Goal: Check status: Check status

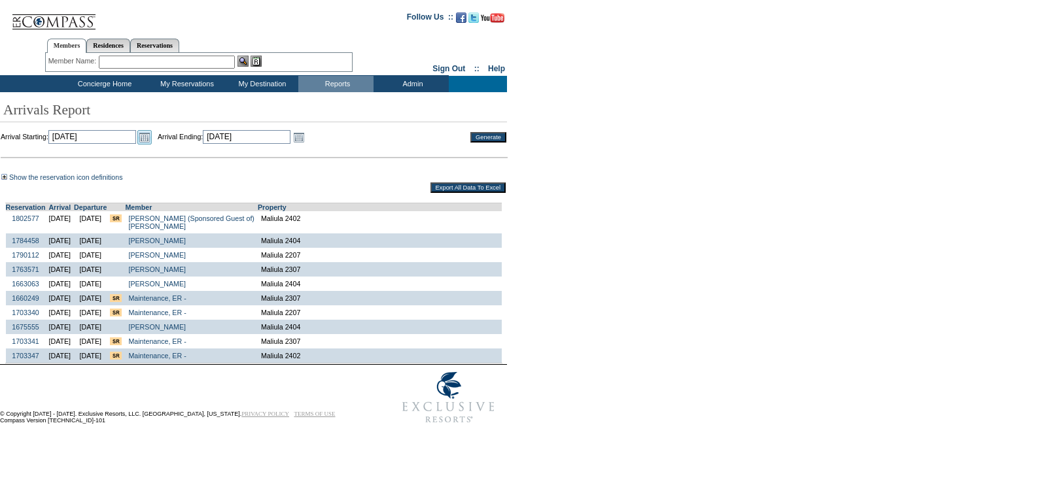
click at [152, 133] on link "Open the calendar popup." at bounding box center [144, 137] width 14 height 14
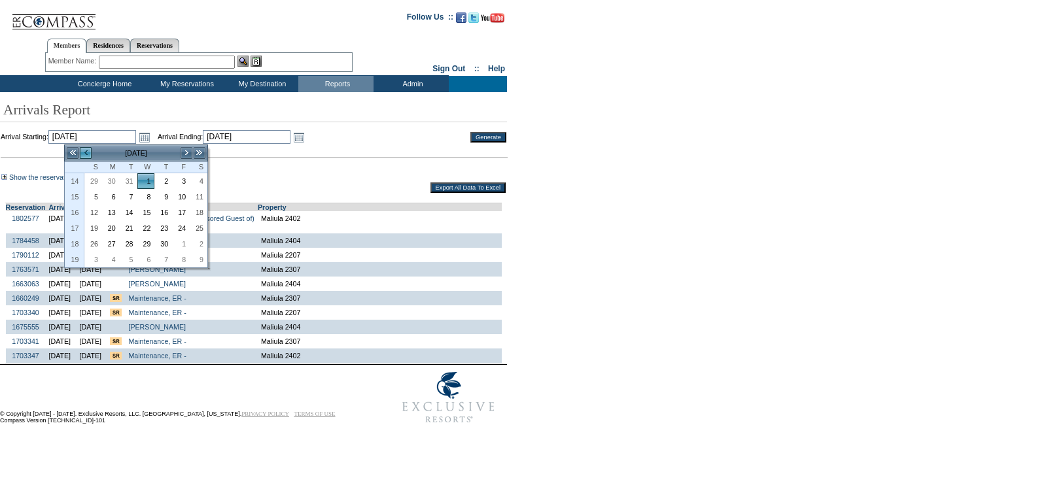
click at [90, 154] on link "<" at bounding box center [85, 152] width 13 height 13
click at [86, 153] on link "<" at bounding box center [85, 152] width 13 height 13
click at [92, 148] on link "<" at bounding box center [85, 152] width 13 height 13
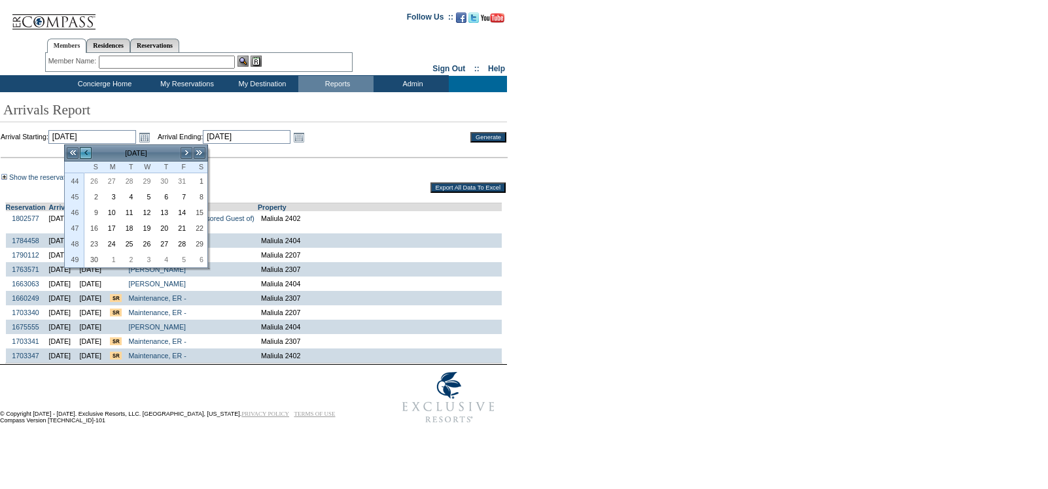
click at [92, 148] on link "<" at bounding box center [85, 152] width 13 height 13
click at [704, 204] on div "Show the reservation icon definitions This is the first travel event for this m…" at bounding box center [521, 268] width 1043 height 192
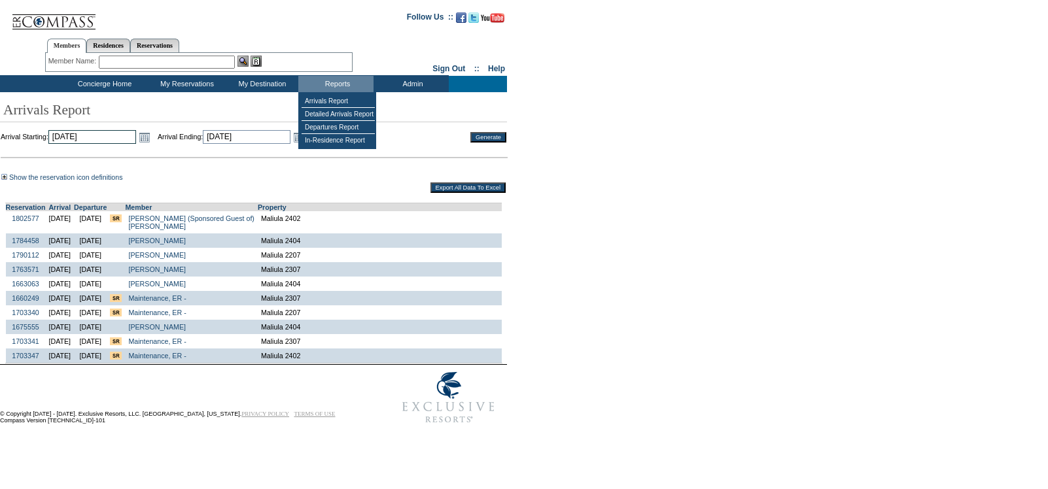
click at [136, 137] on input "[DATE]" at bounding box center [92, 137] width 88 height 14
click at [172, 139] on td "Arrival Starting: [DATE] [DATE] Open the calendar popup. << < [DATE] > >> S M T…" at bounding box center [227, 137] width 452 height 14
click at [136, 135] on input "[DATE]" at bounding box center [92, 137] width 88 height 14
click at [152, 139] on link "Open the calendar popup." at bounding box center [144, 137] width 14 height 14
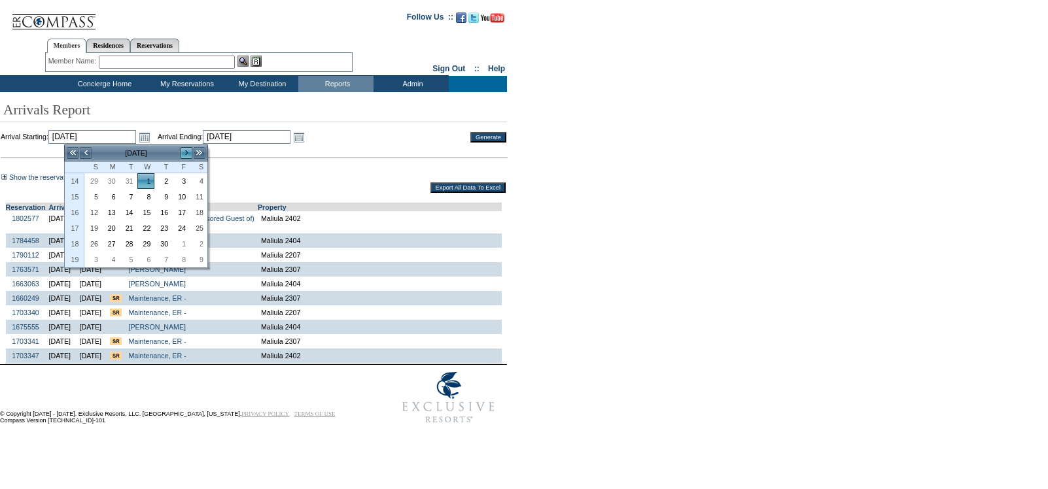
click at [186, 153] on link ">" at bounding box center [186, 152] width 13 height 13
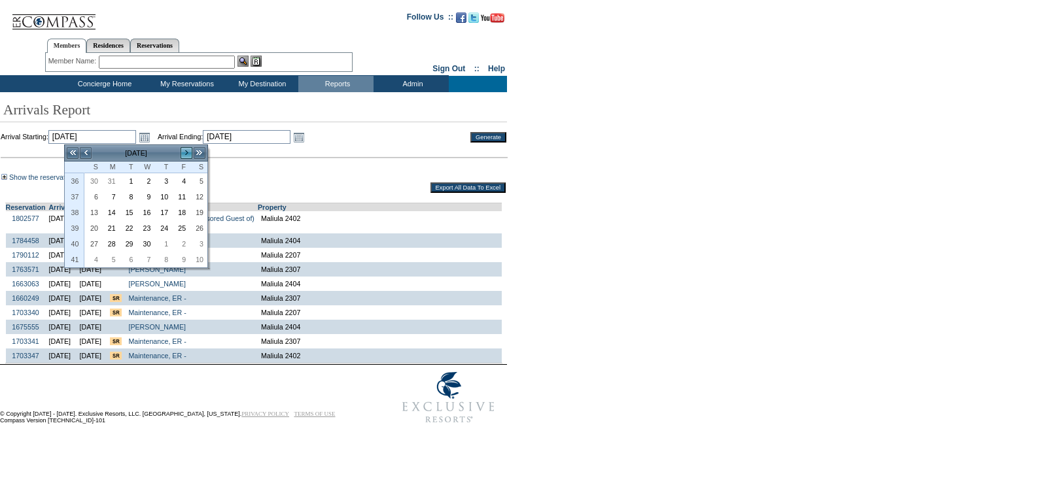
click at [186, 153] on link ">" at bounding box center [186, 152] width 13 height 13
click at [118, 136] on input "[DATE]" at bounding box center [92, 137] width 88 height 14
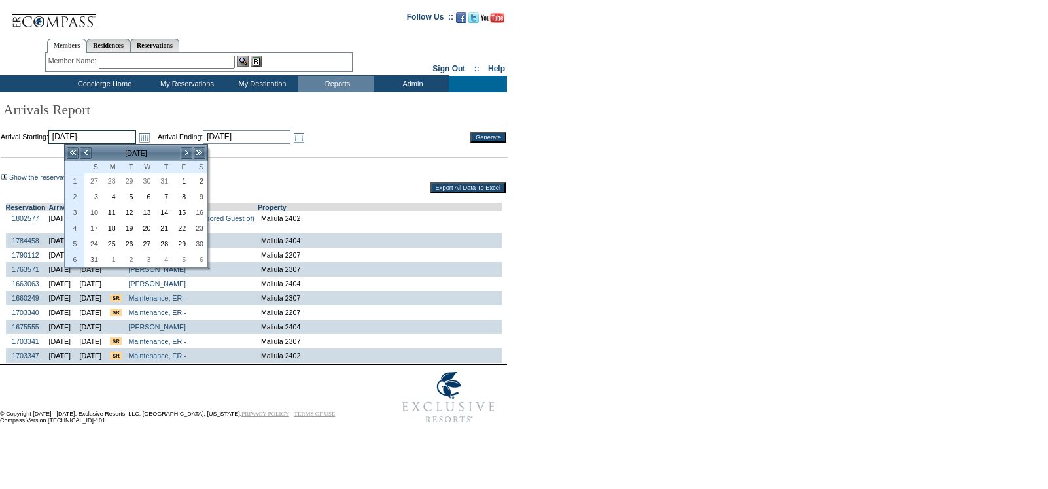
type input "[DATE]"
click at [112, 181] on link "1" at bounding box center [111, 181] width 16 height 14
click at [306, 141] on link "Open the calendar popup." at bounding box center [299, 137] width 14 height 14
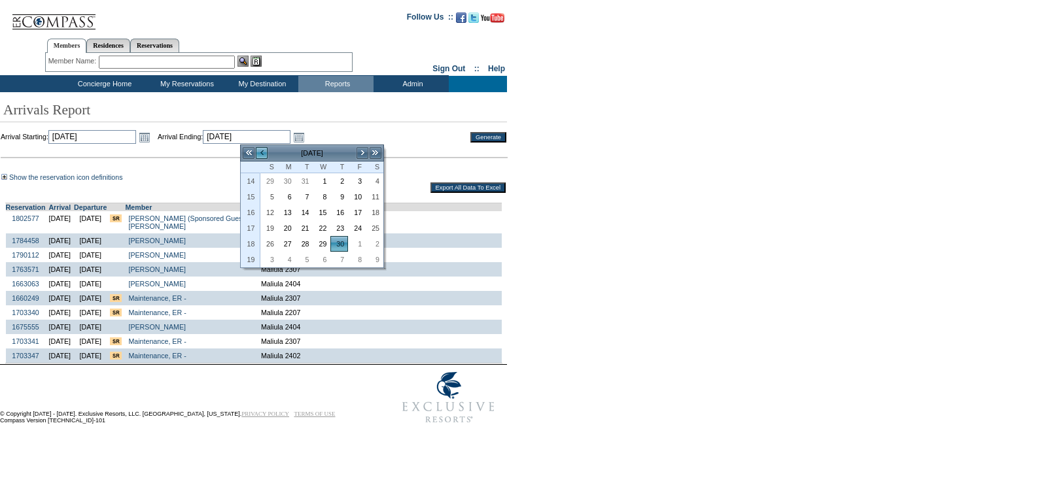
click at [262, 152] on link "<" at bounding box center [261, 152] width 13 height 13
type input "[DATE]"
click at [470, 132] on input "Generate" at bounding box center [488, 137] width 36 height 10
